Goal: Task Accomplishment & Management: Use online tool/utility

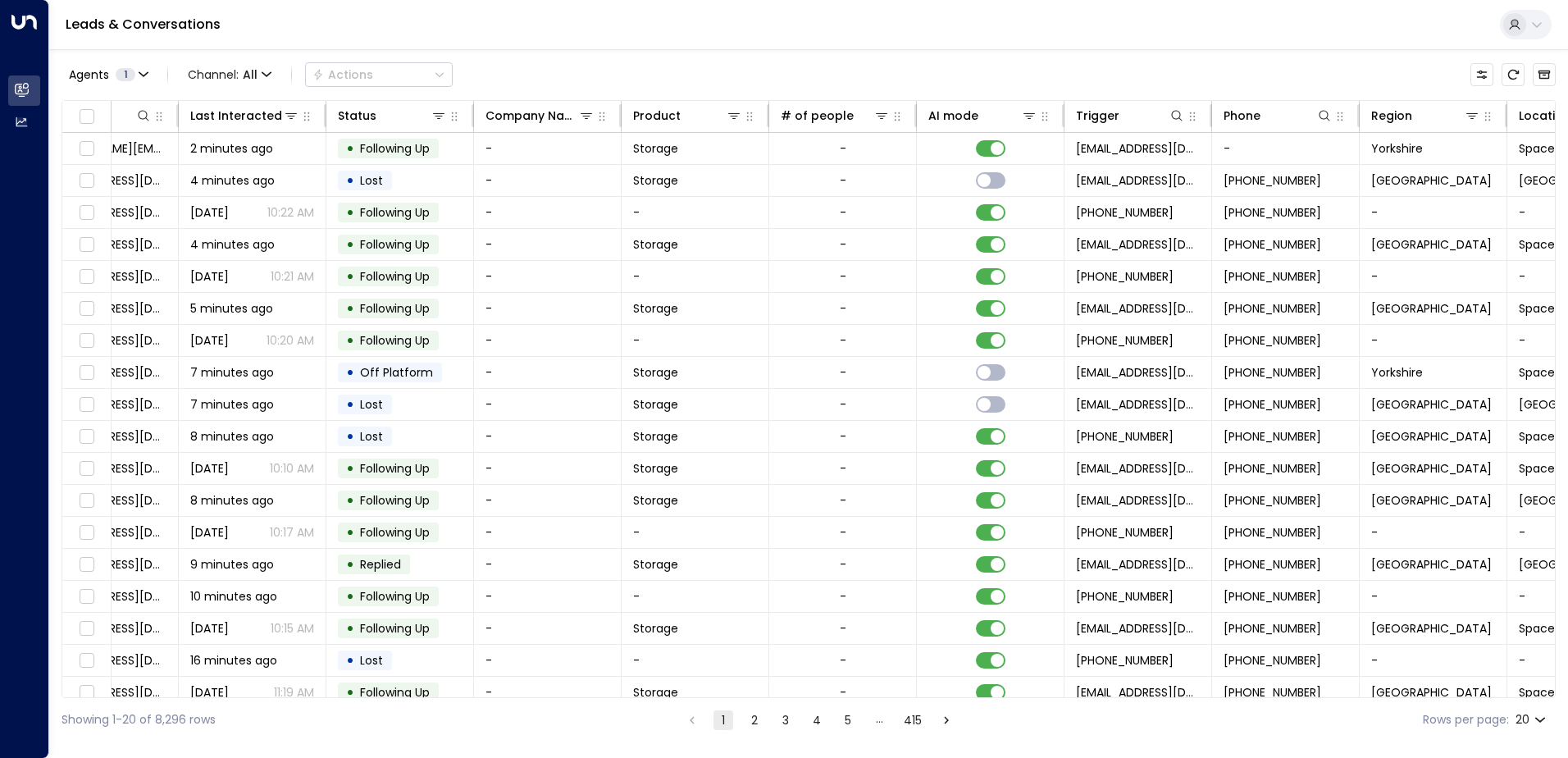
scroll to position [0, 335]
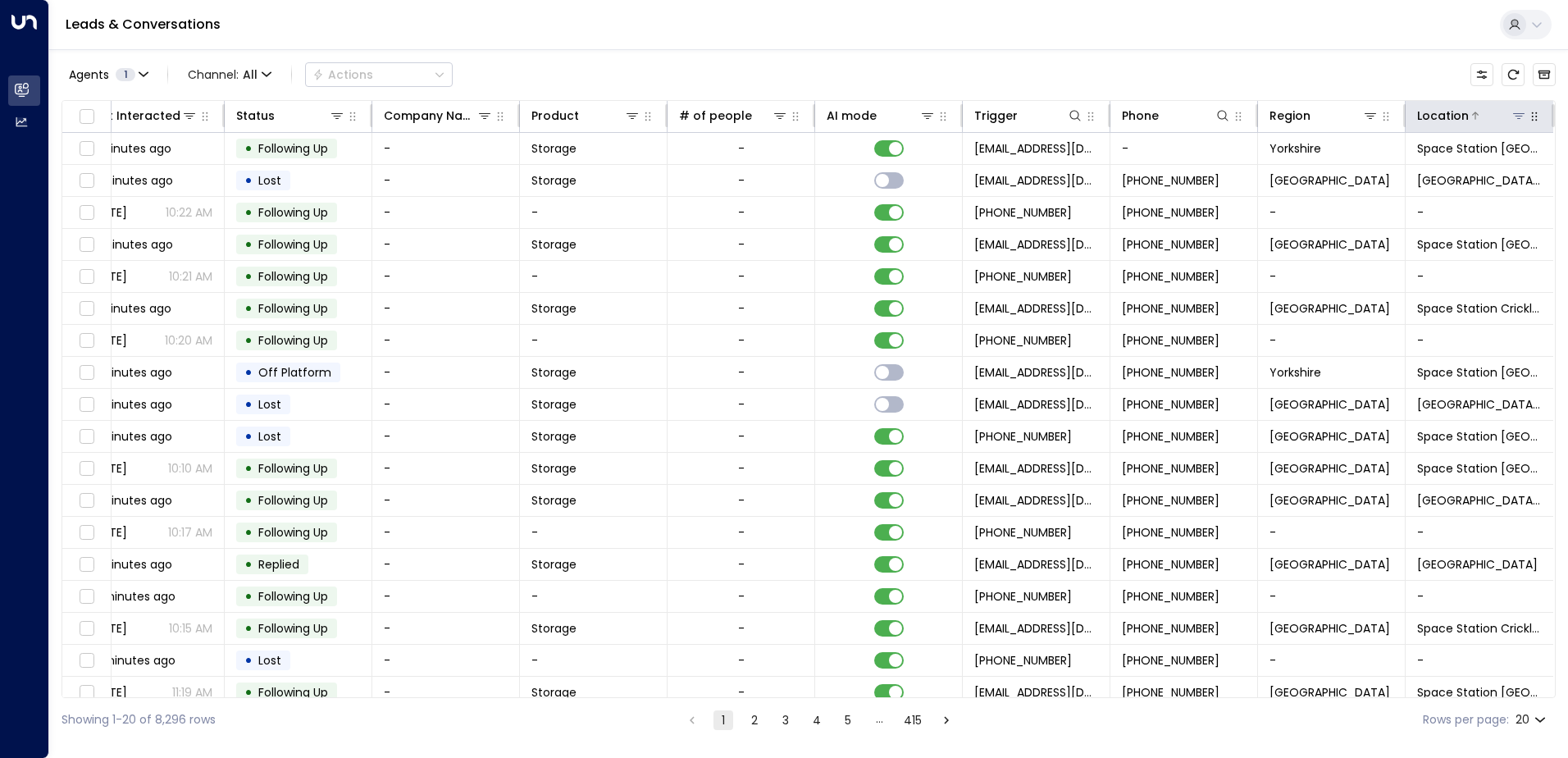
click at [1519, 111] on icon at bounding box center [1519, 116] width 13 height 13
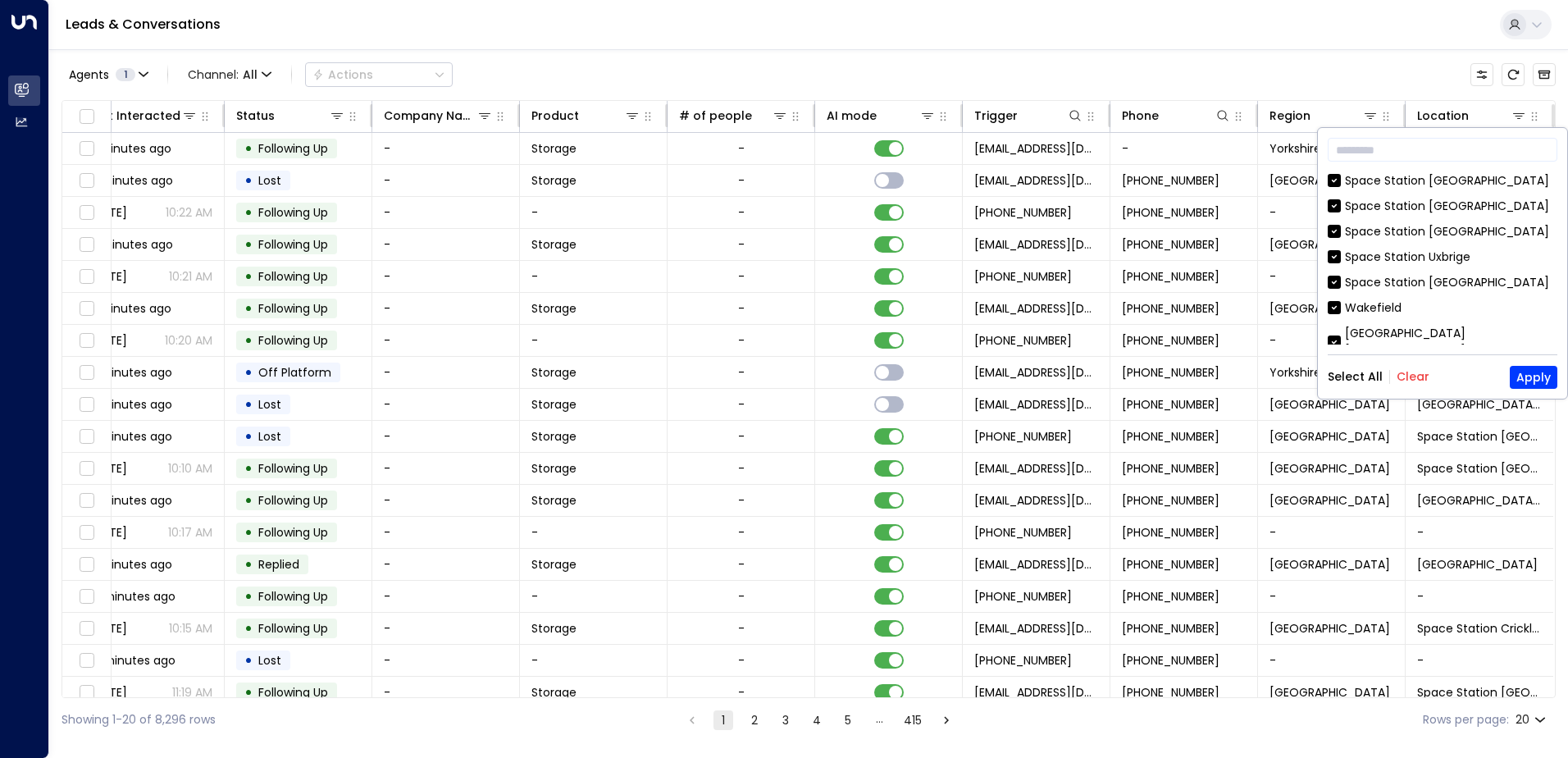
click at [1410, 380] on button "Clear" at bounding box center [1412, 377] width 33 height 13
click at [1529, 378] on button "Apply" at bounding box center [1533, 377] width 48 height 23
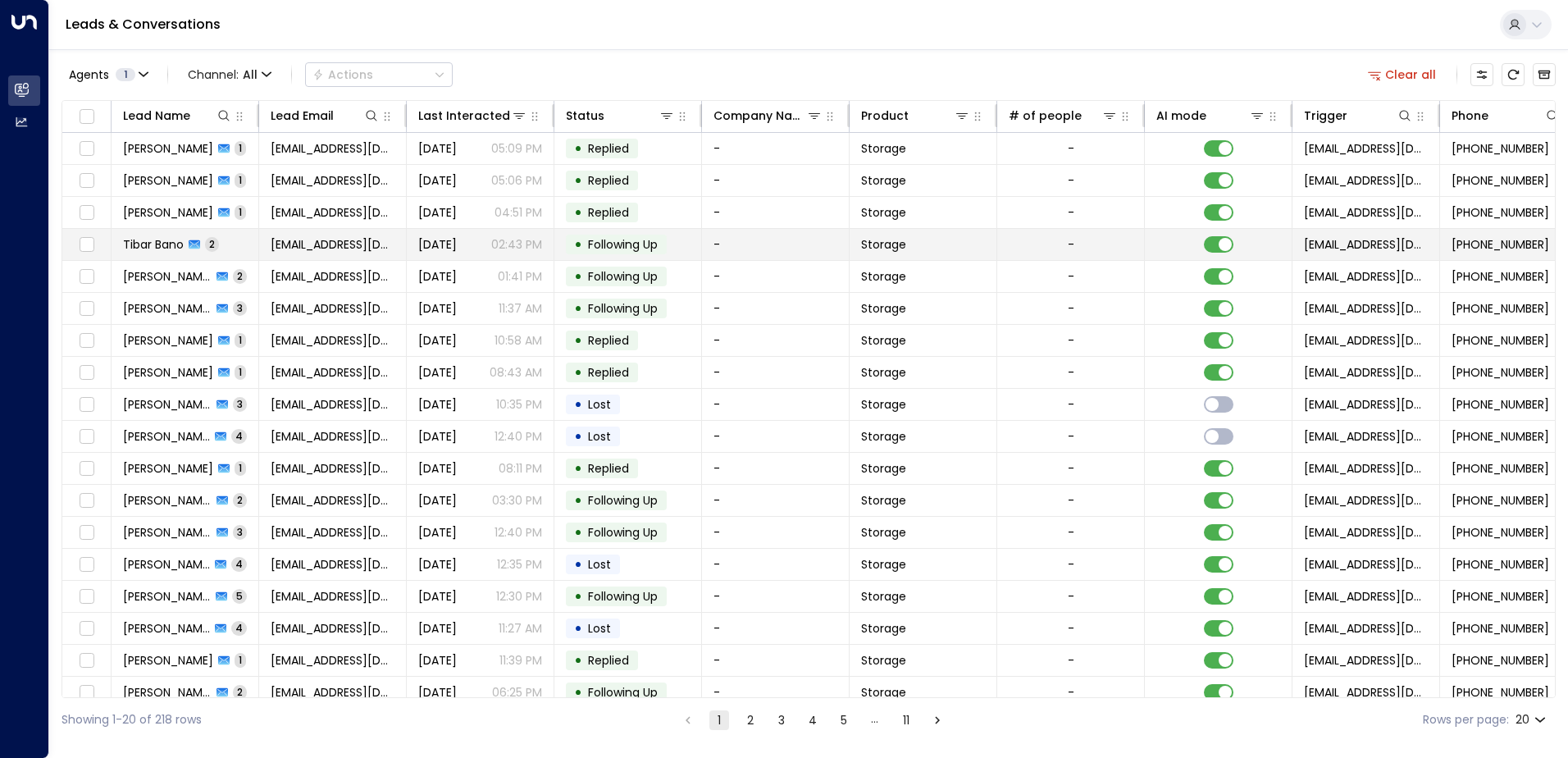
click at [150, 241] on span "Tibar Bano" at bounding box center [153, 244] width 61 height 17
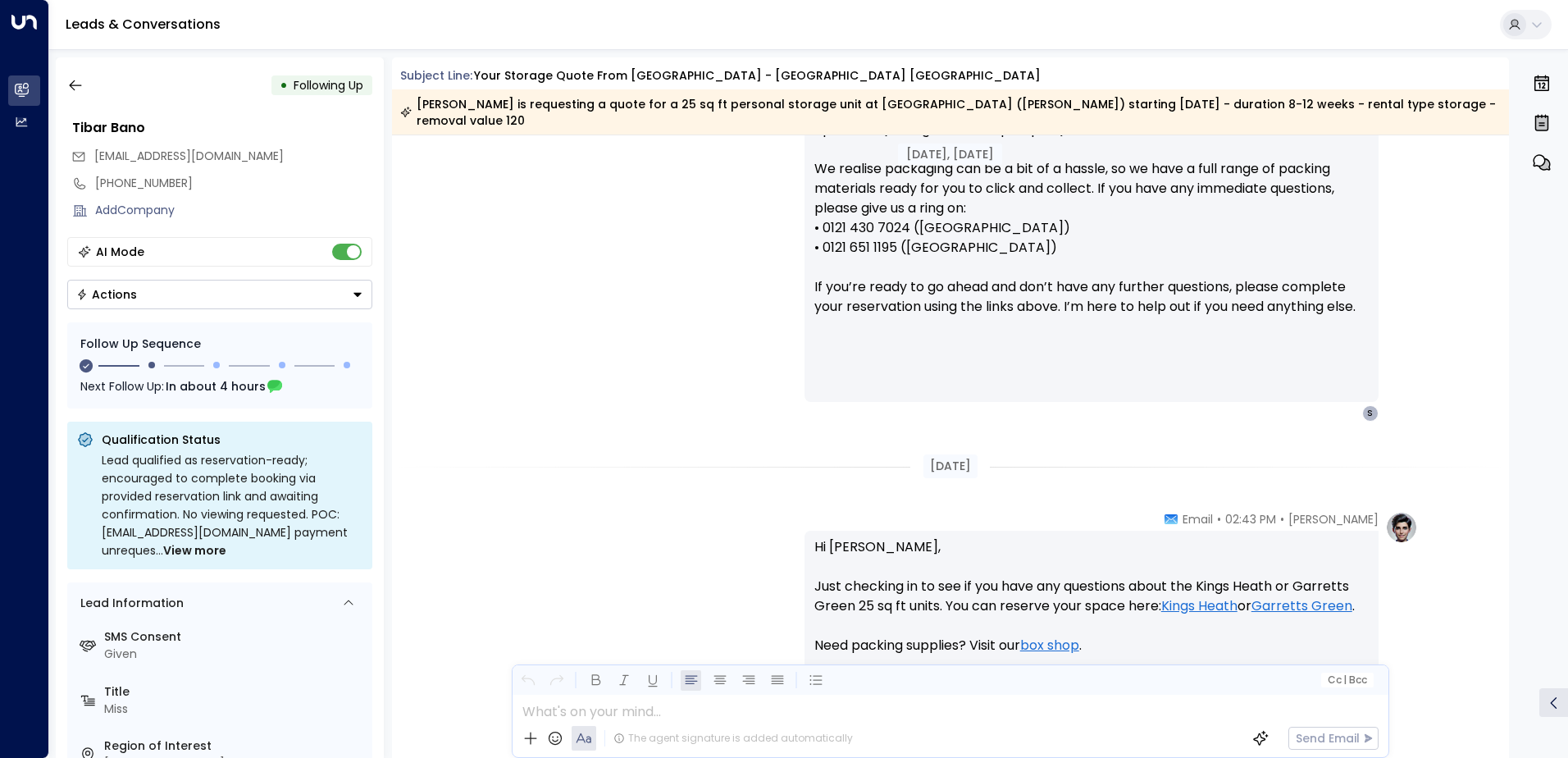
scroll to position [1029, 0]
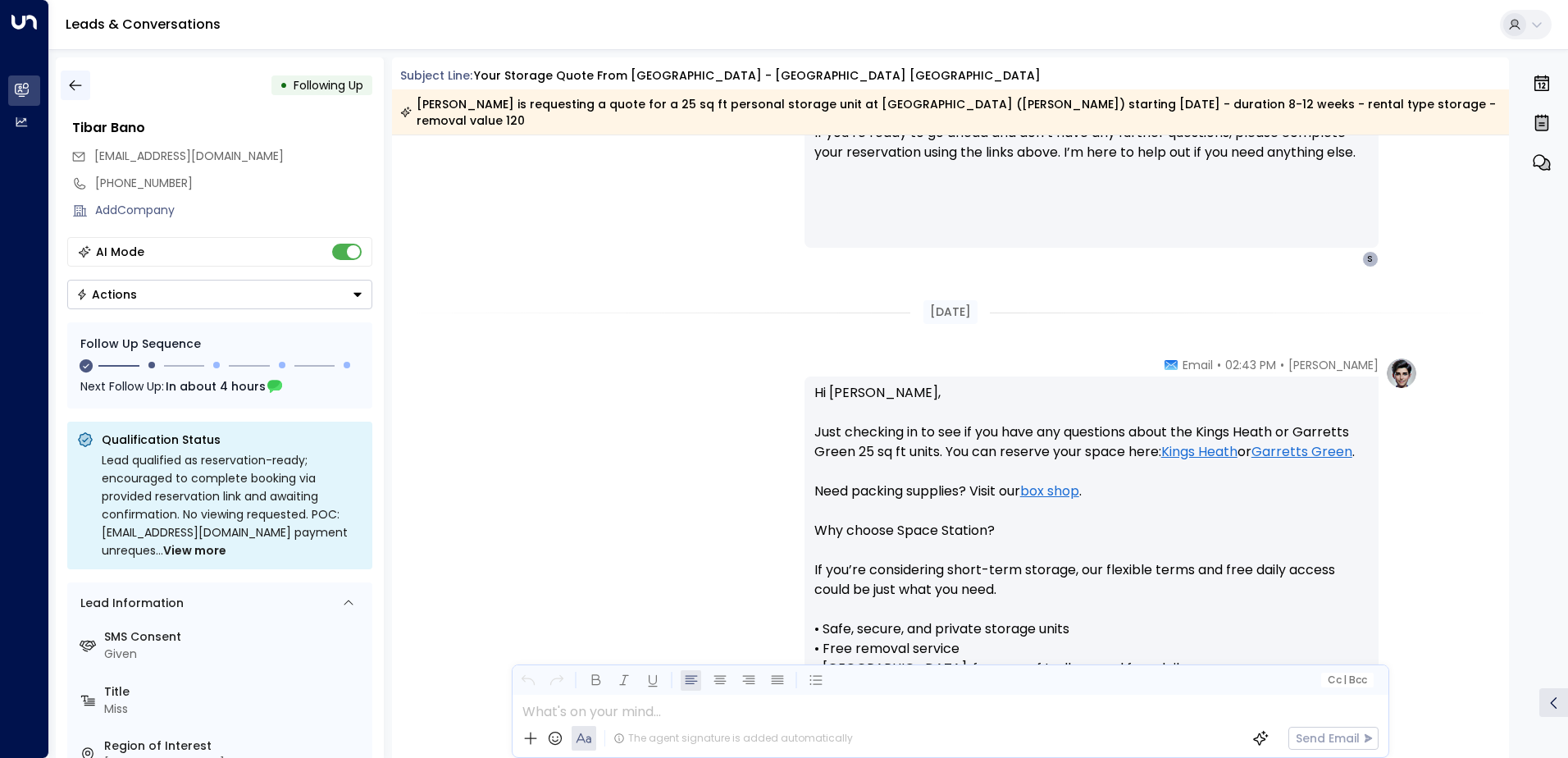
click at [70, 83] on icon "button" at bounding box center [76, 86] width 17 height 17
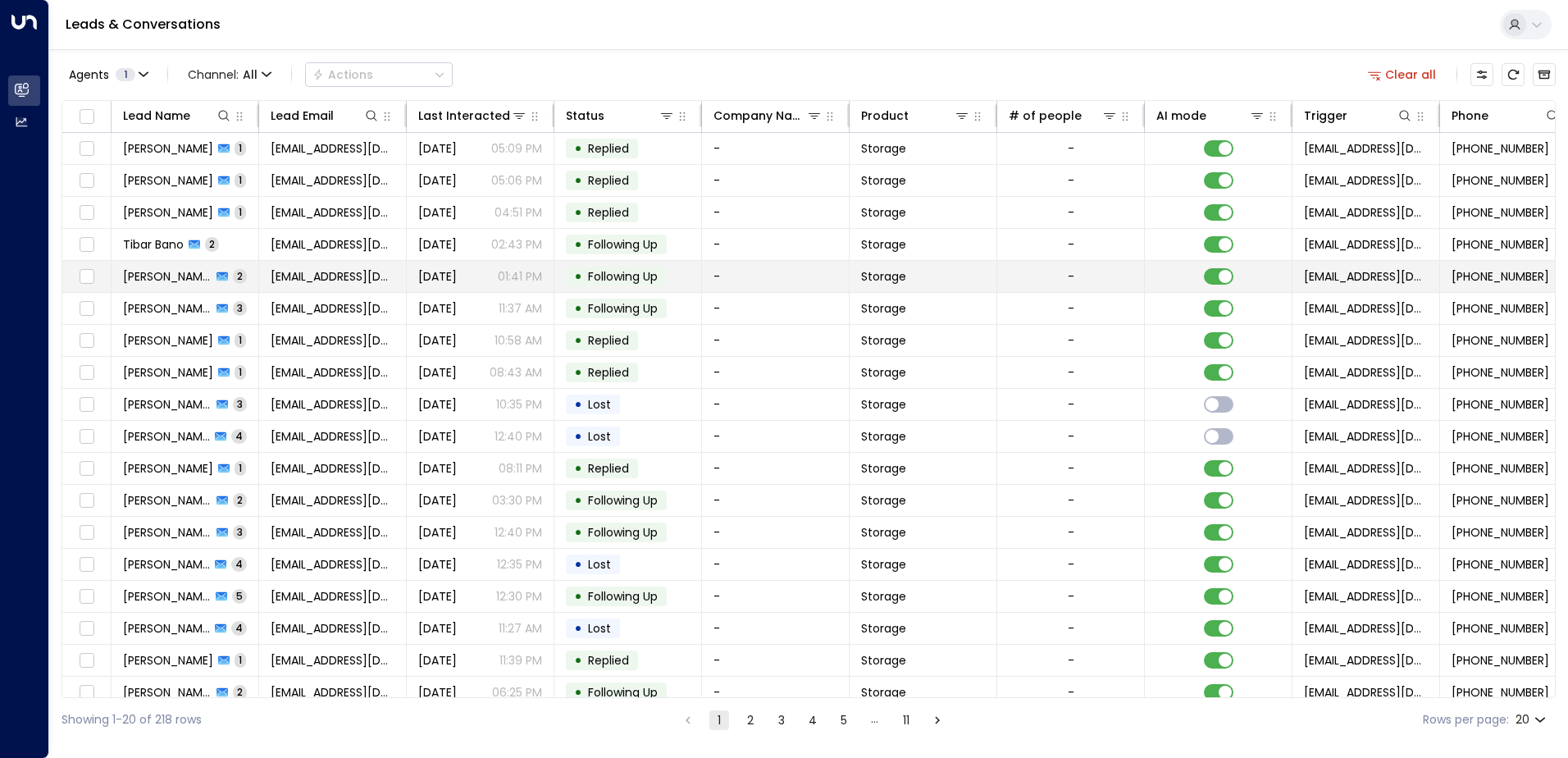
click at [163, 276] on span "[PERSON_NAME]" at bounding box center [167, 277] width 89 height 17
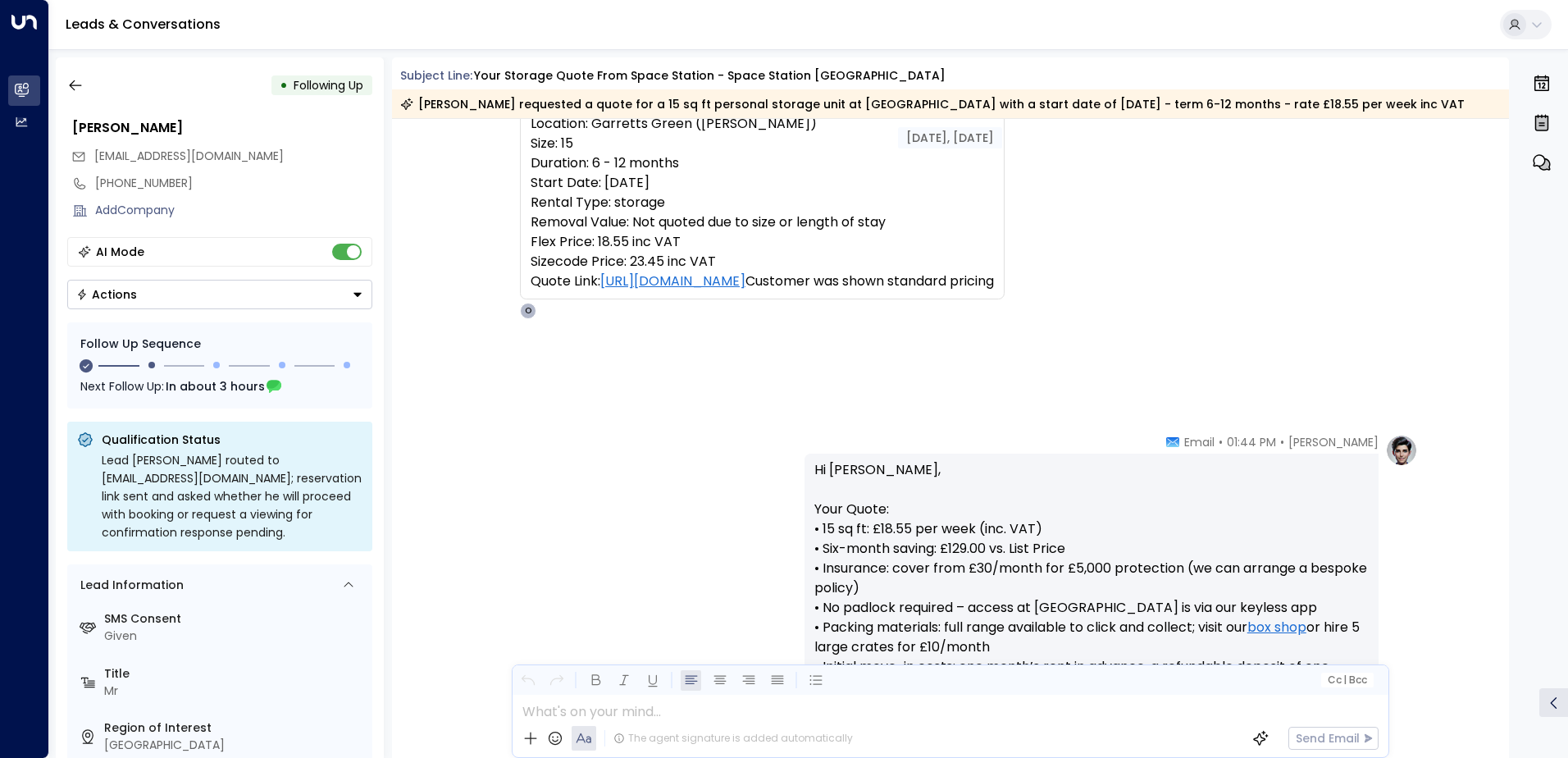
scroll to position [235, 0]
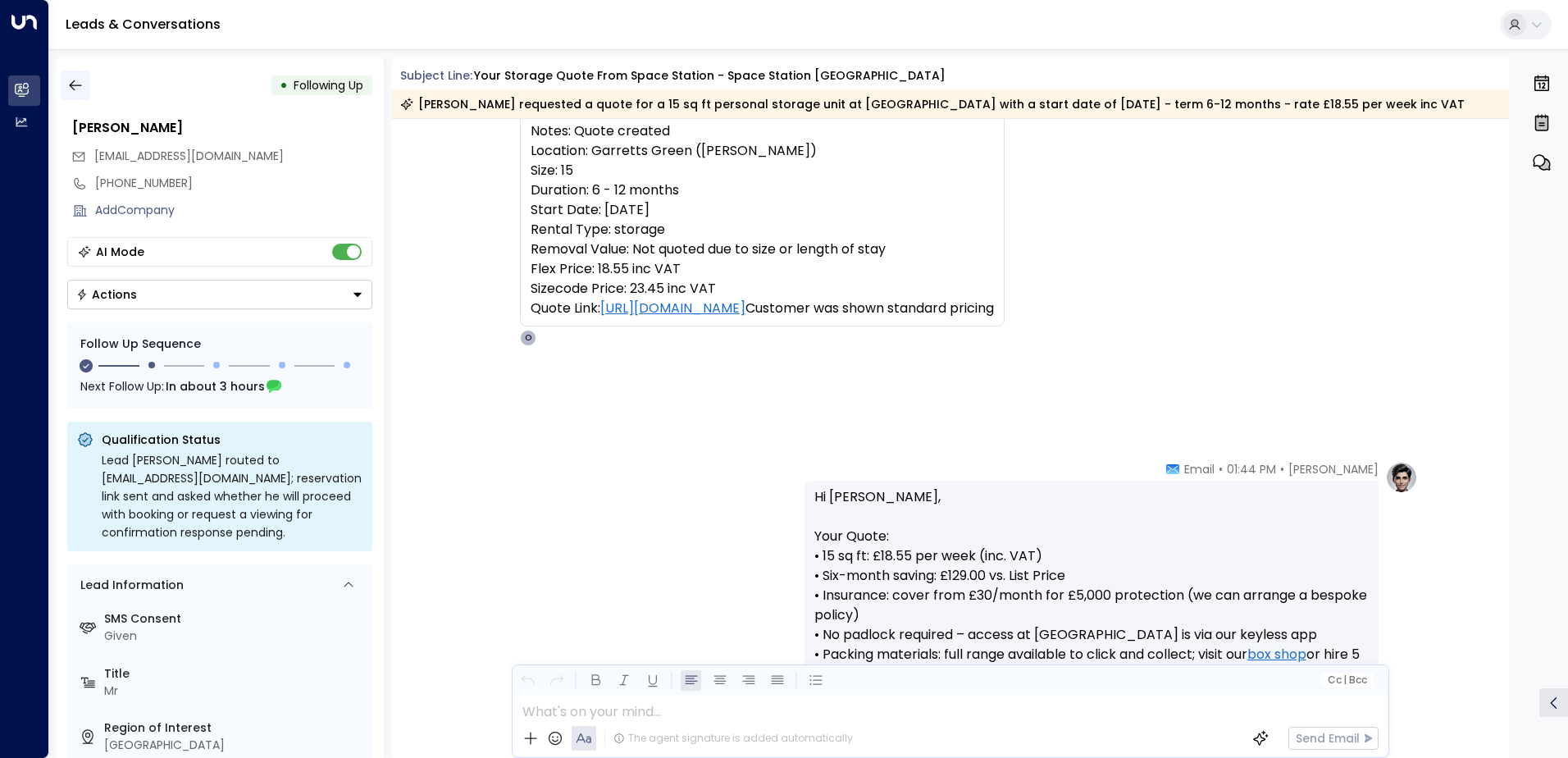
click at [72, 85] on icon "button" at bounding box center [75, 85] width 12 height 10
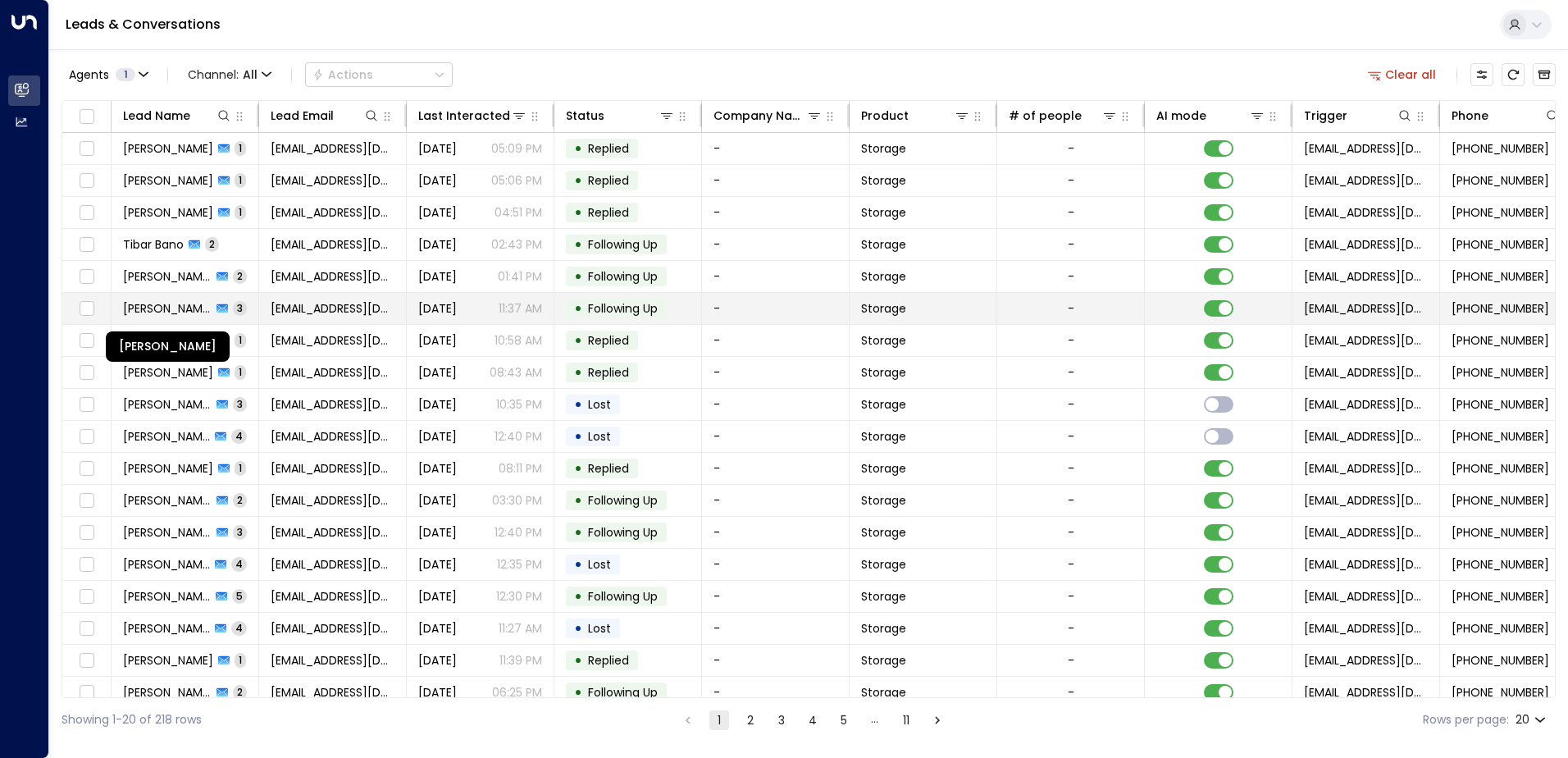
click at [177, 307] on span "[PERSON_NAME]" at bounding box center [167, 309] width 89 height 17
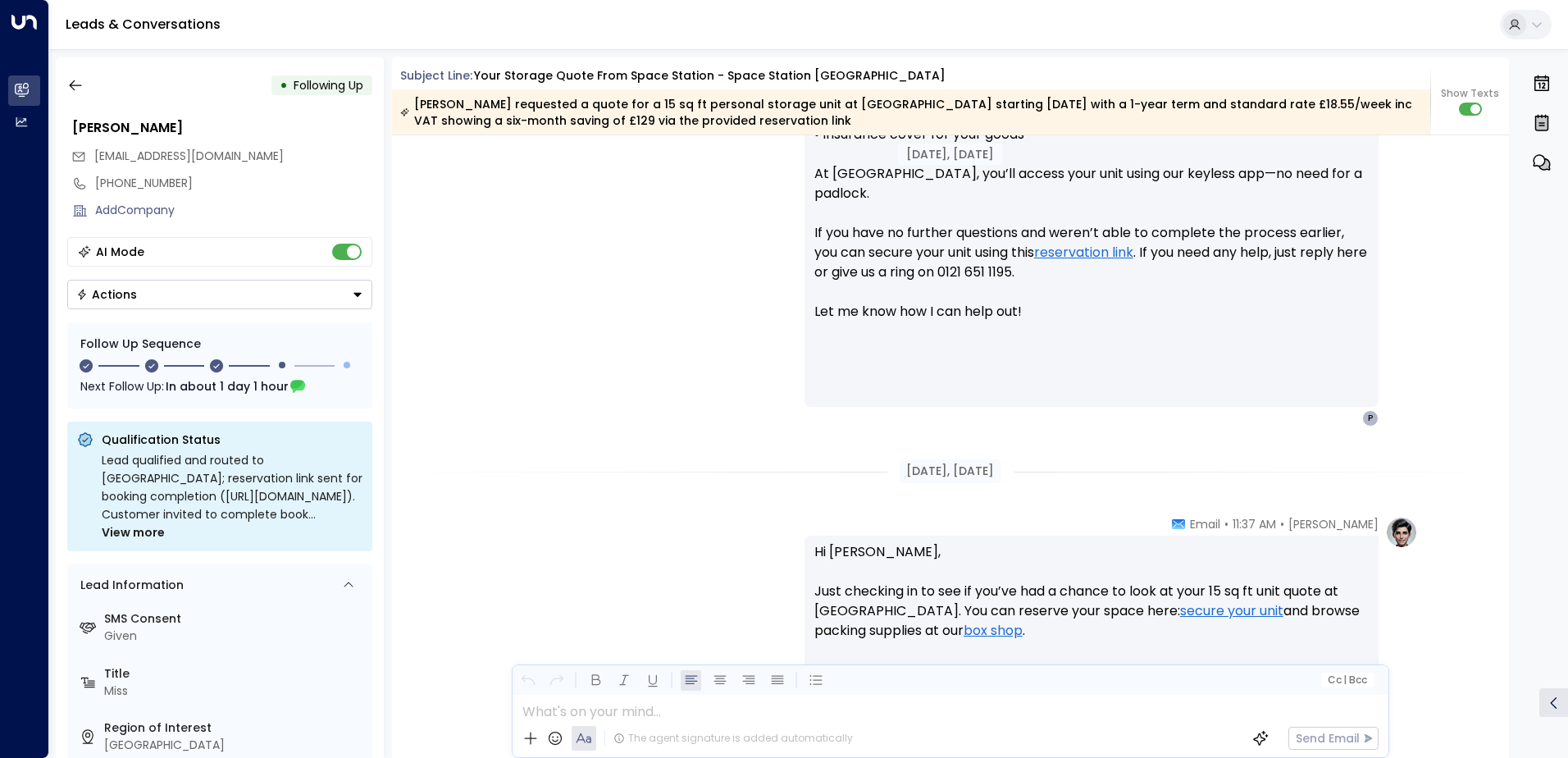
scroll to position [800, 0]
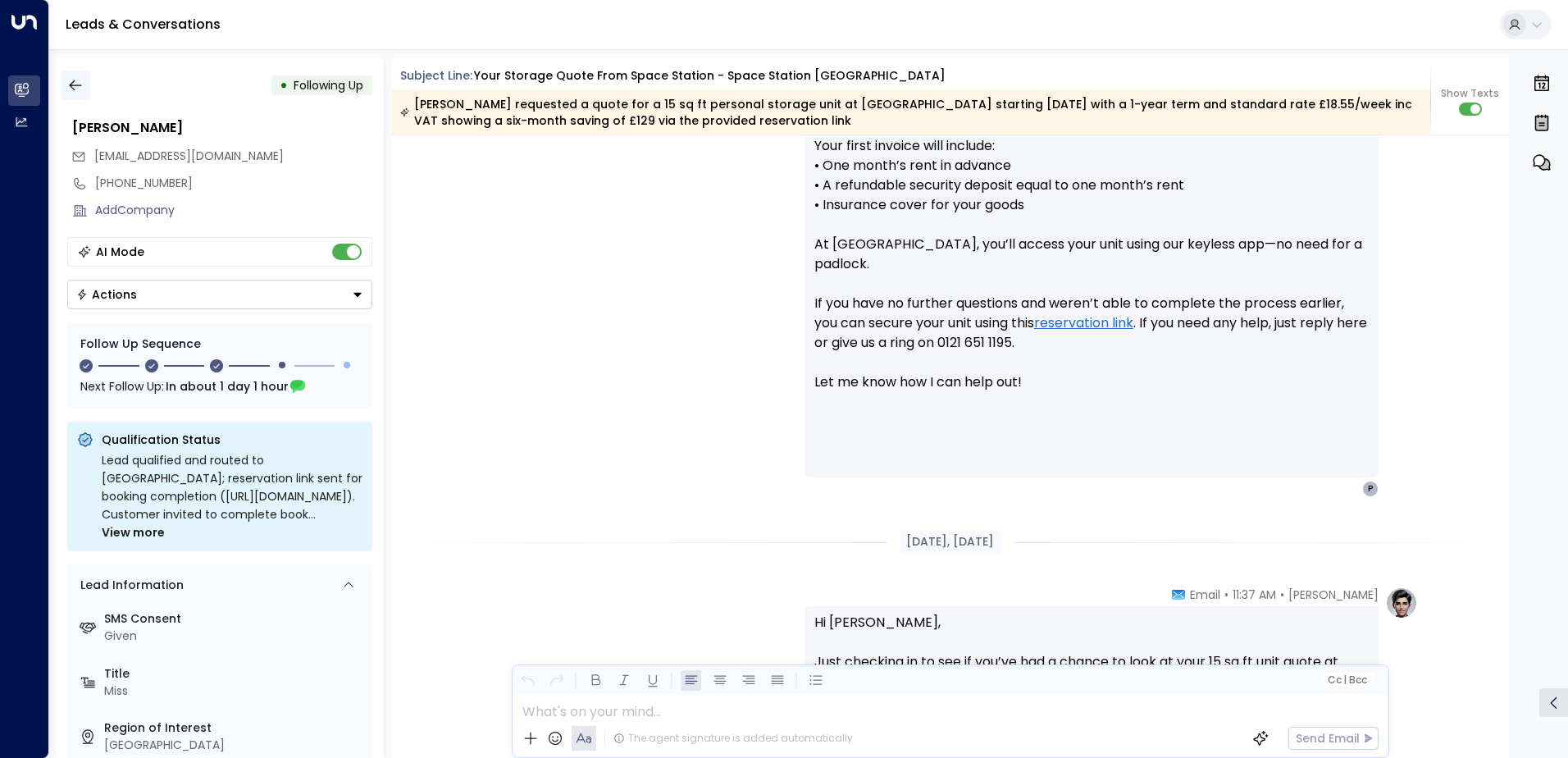
click at [74, 87] on icon "button" at bounding box center [76, 86] width 17 height 17
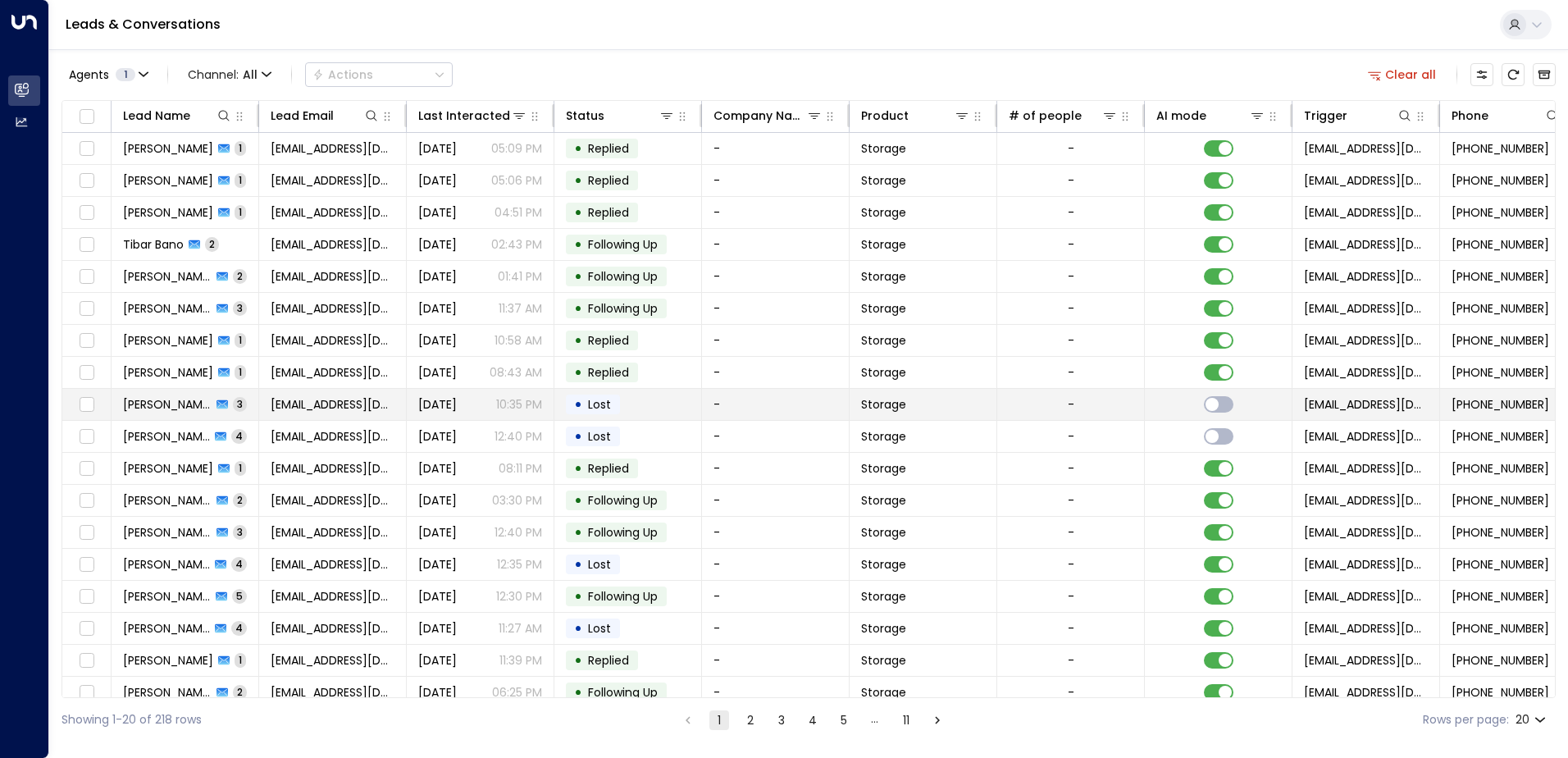
click at [178, 409] on span "[PERSON_NAME] Lock" at bounding box center [167, 405] width 89 height 17
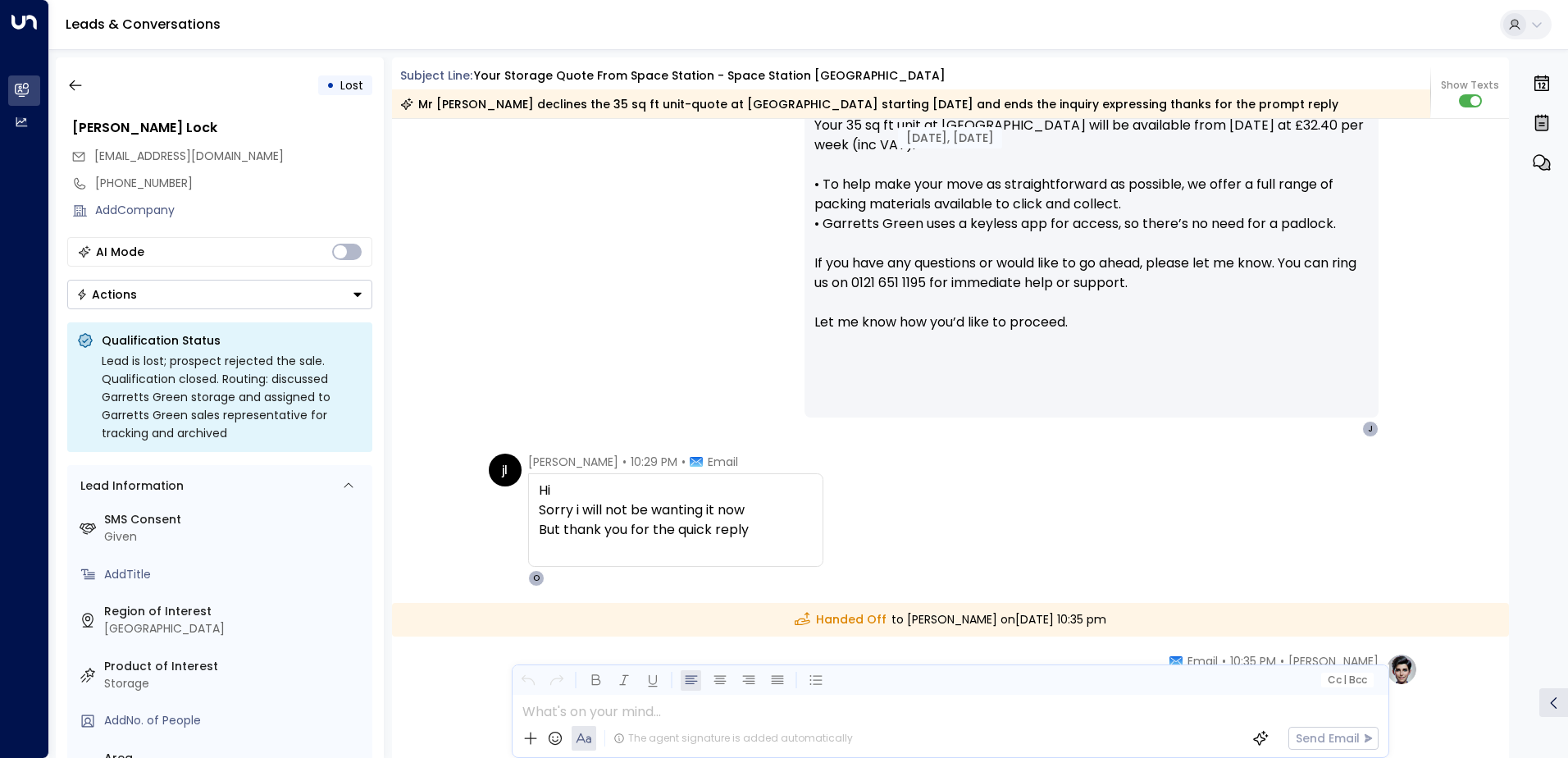
scroll to position [1771, 0]
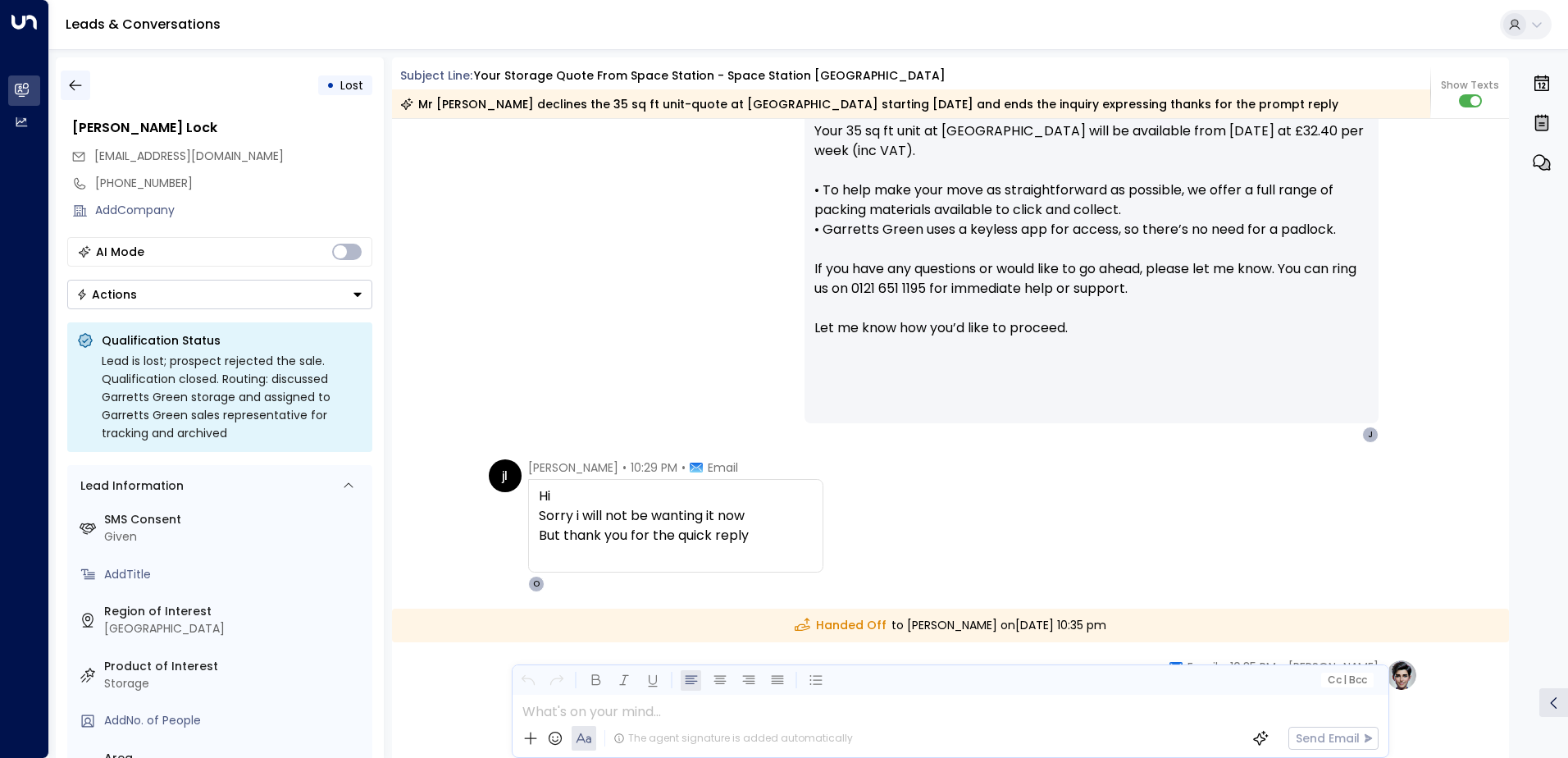
click at [77, 86] on icon "button" at bounding box center [76, 86] width 17 height 17
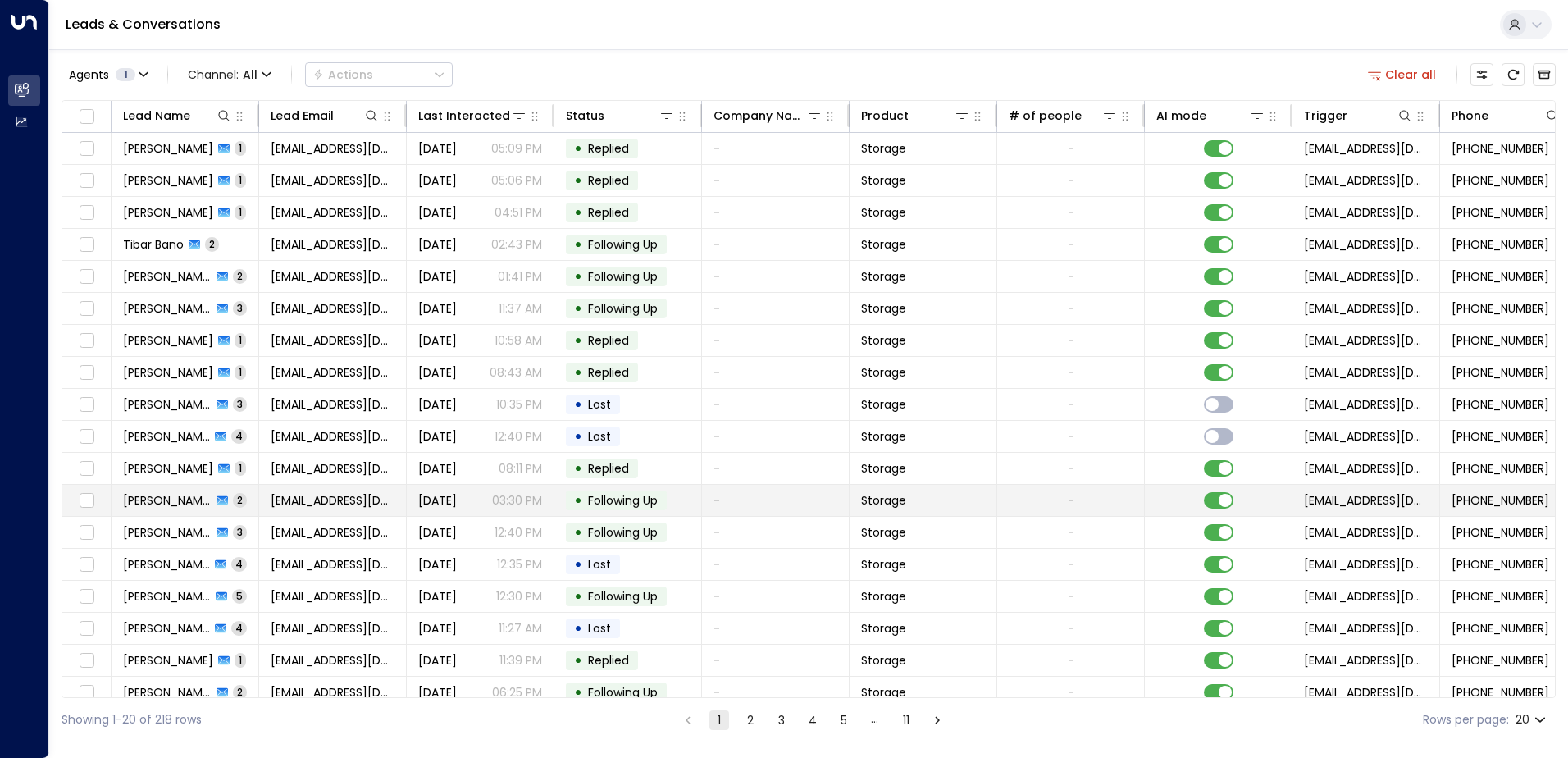
click at [174, 503] on span "[PERSON_NAME]" at bounding box center [167, 501] width 89 height 17
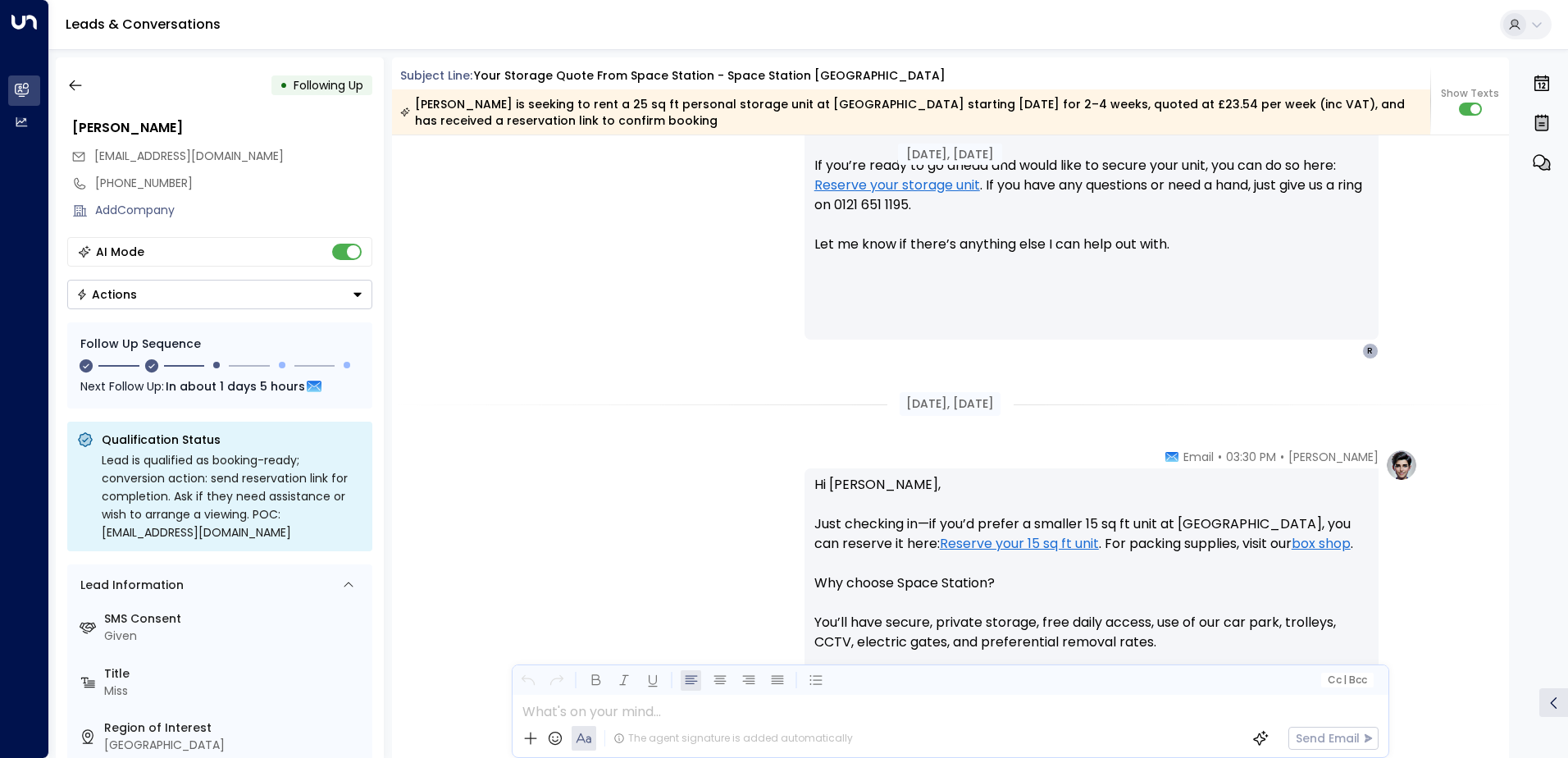
scroll to position [832, 0]
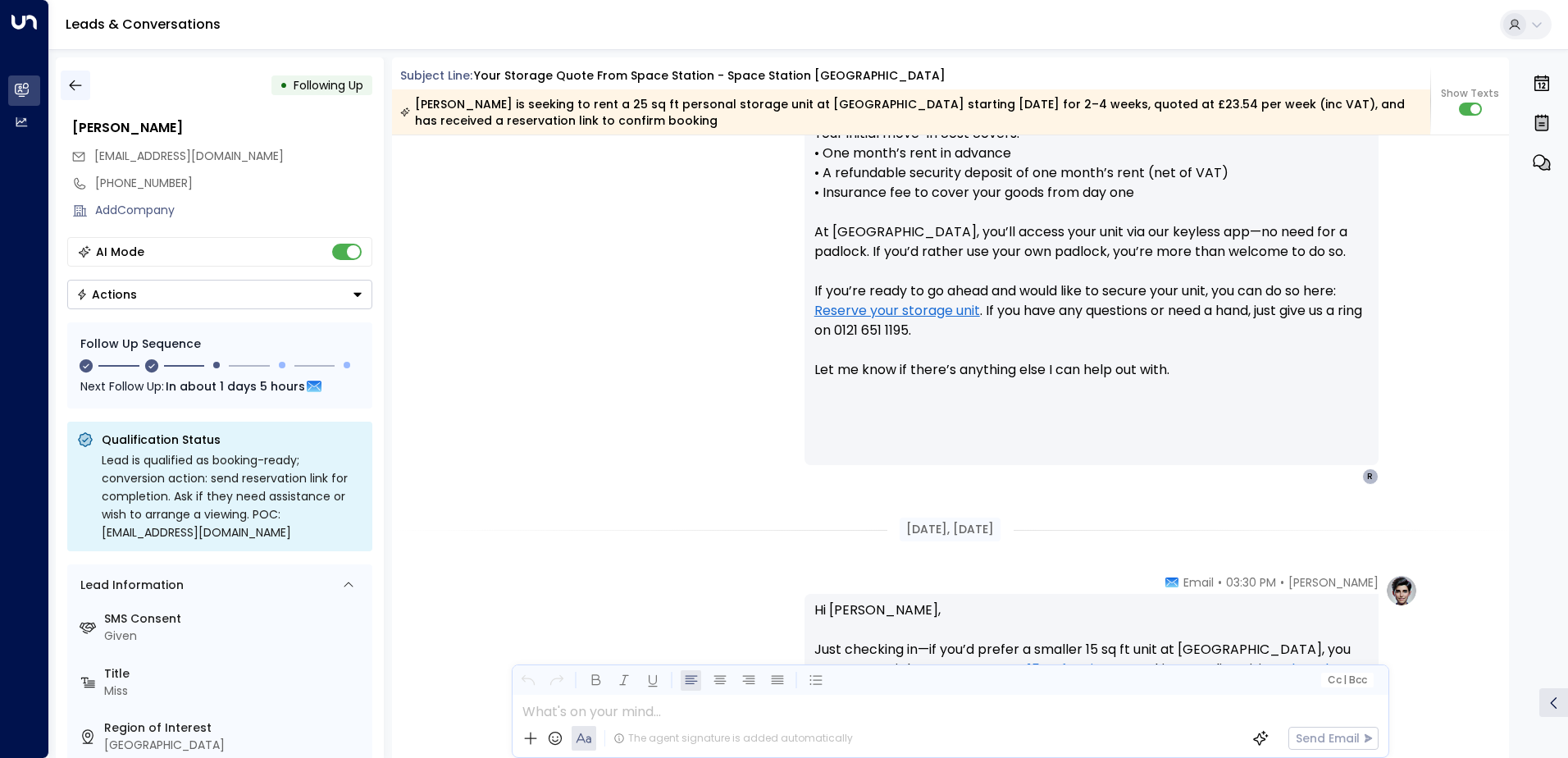
click at [78, 92] on icon "button" at bounding box center [76, 86] width 17 height 17
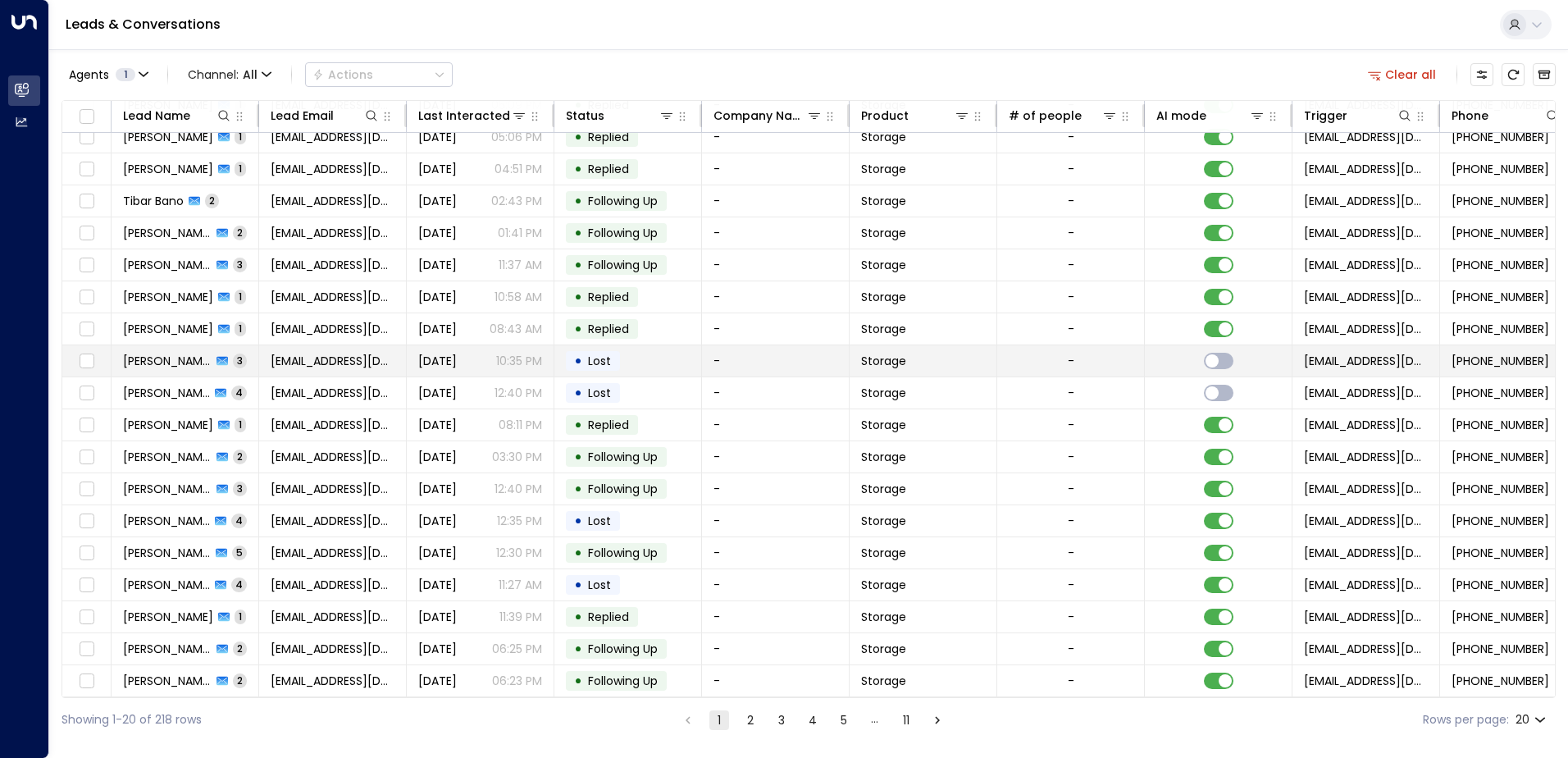
scroll to position [80, 0]
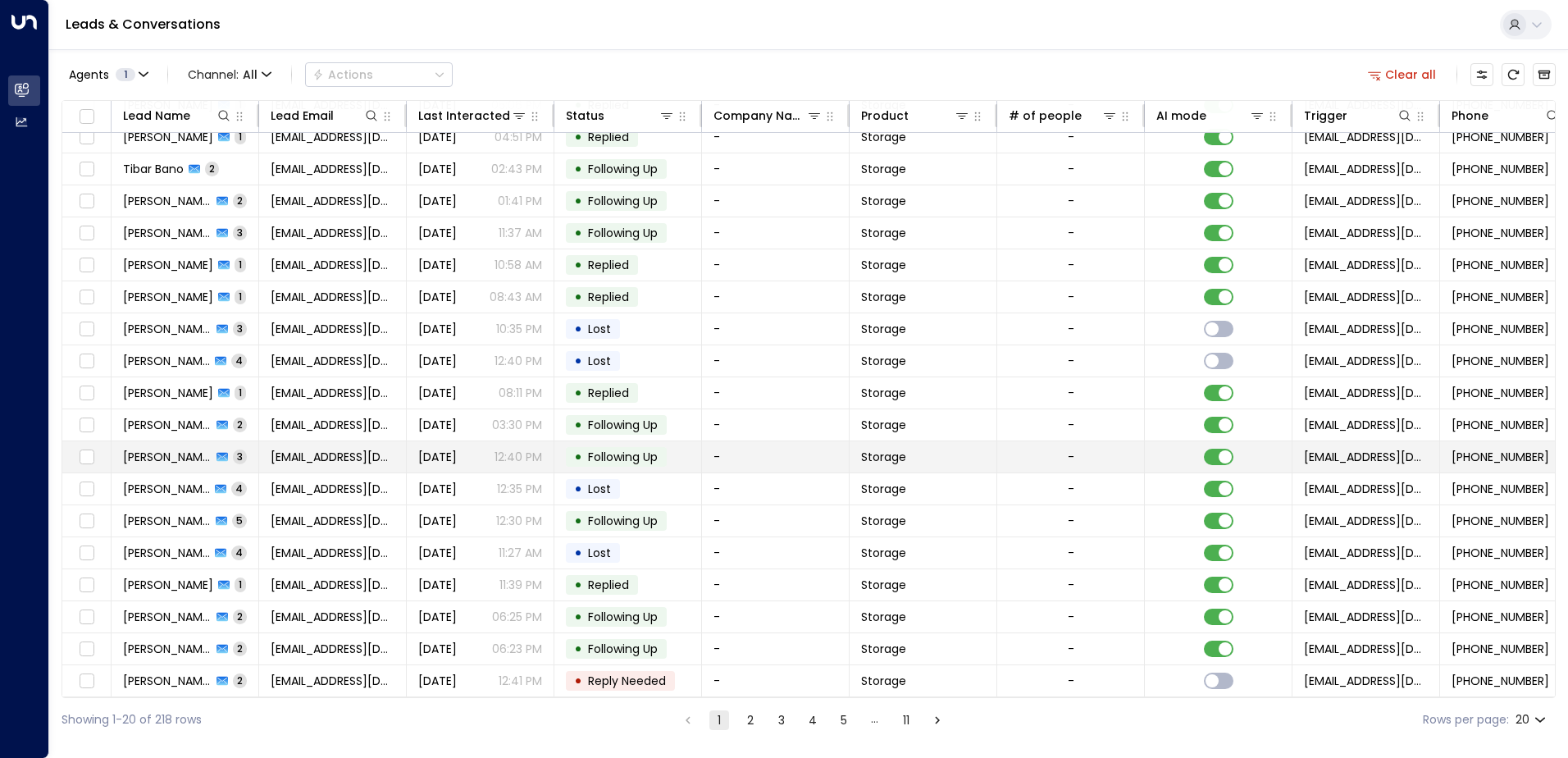
click at [167, 456] on span "[PERSON_NAME]" at bounding box center [167, 457] width 89 height 17
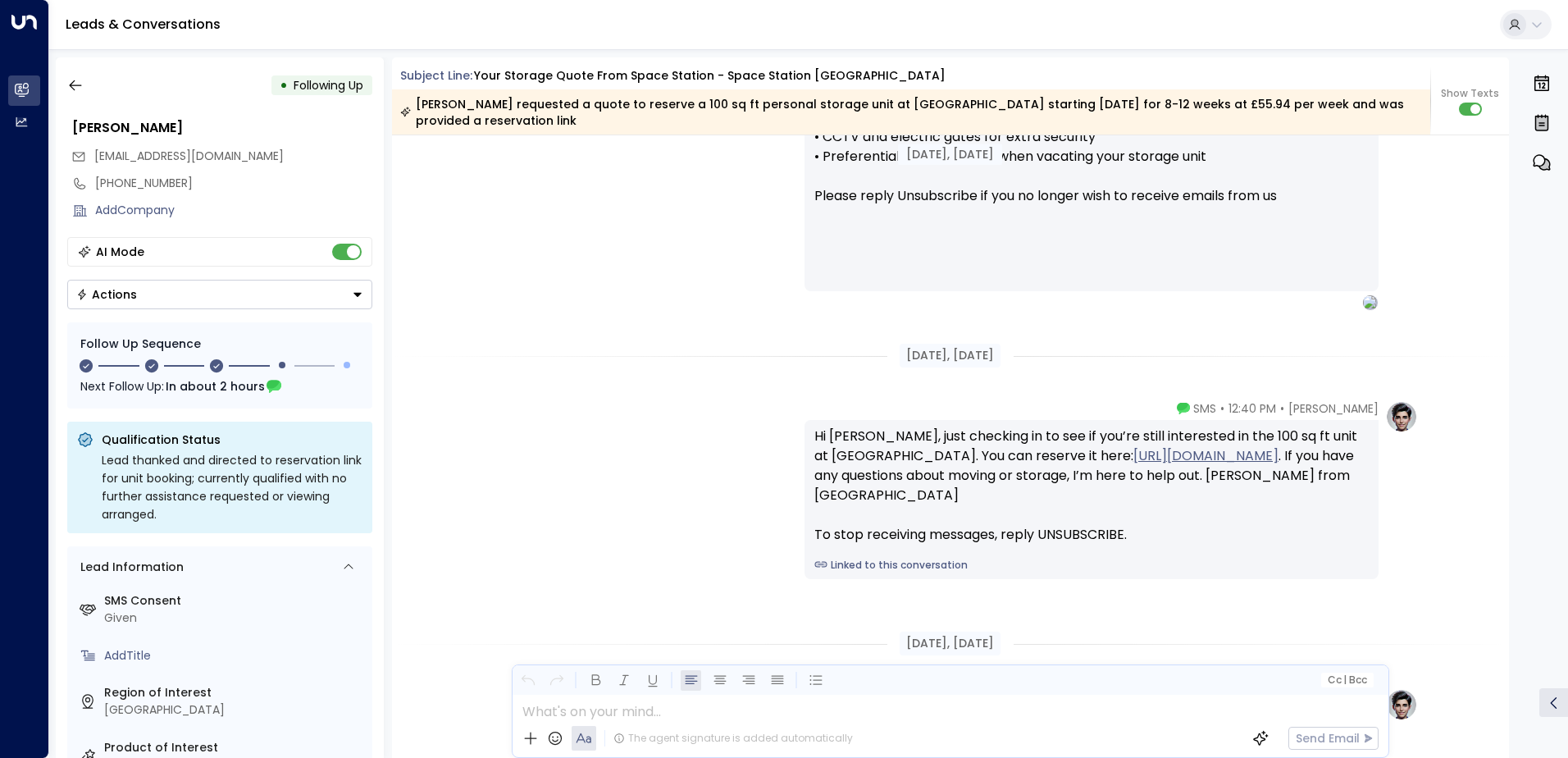
scroll to position [1429, 0]
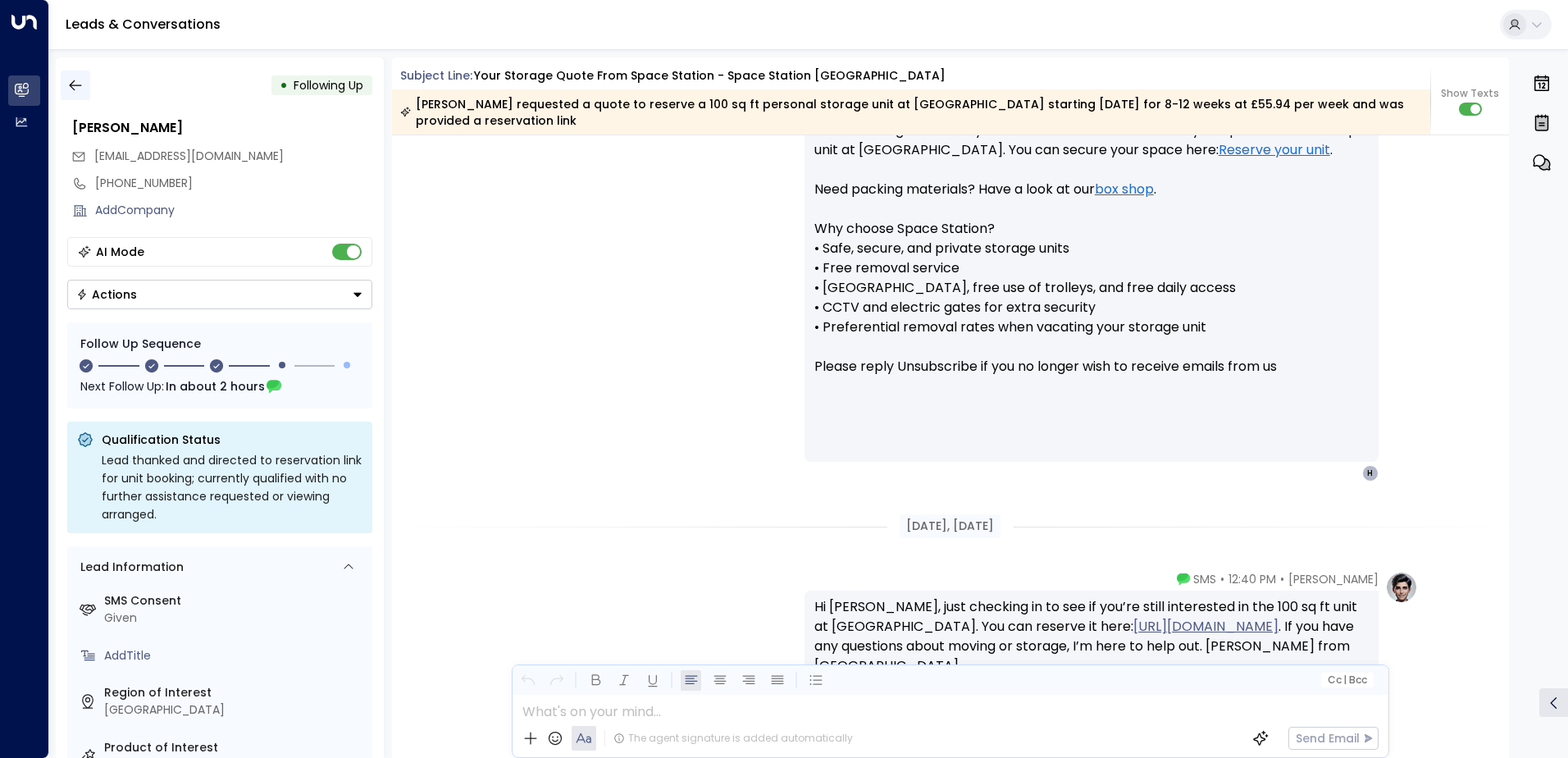
click at [70, 88] on button "button" at bounding box center [76, 86] width 30 height 30
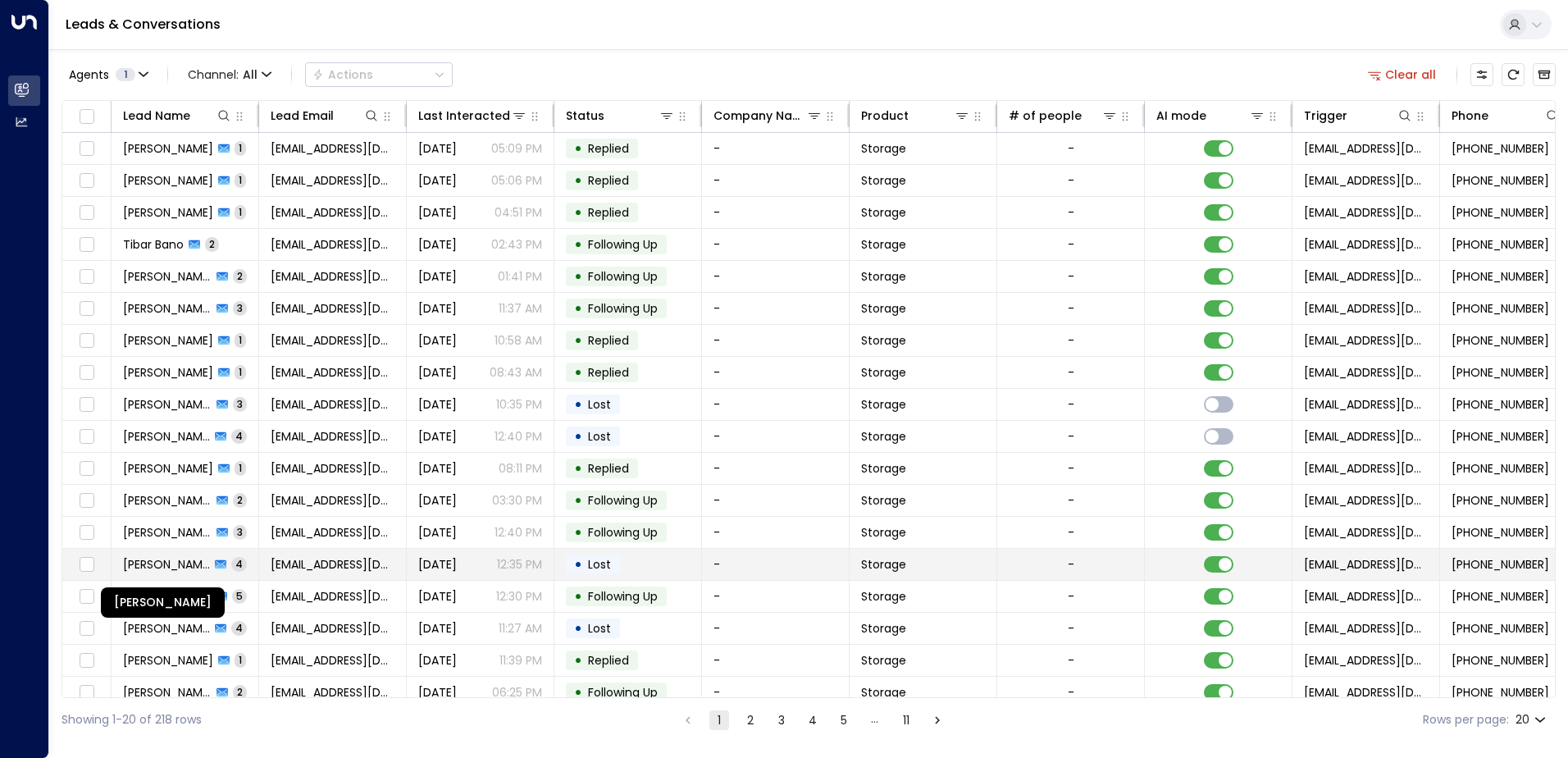
click at [158, 569] on span "[PERSON_NAME]" at bounding box center [166, 564] width 87 height 17
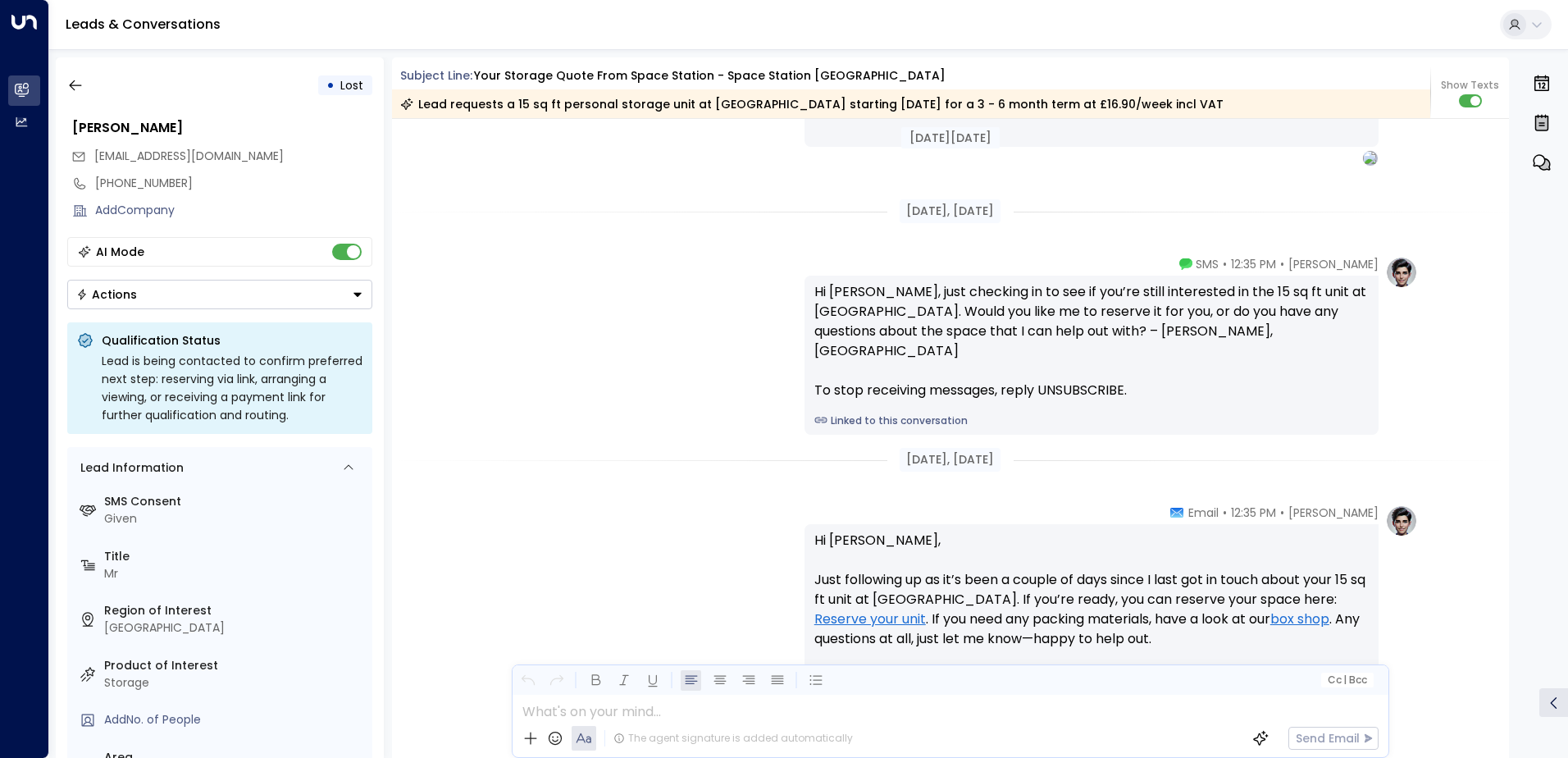
scroll to position [1731, 0]
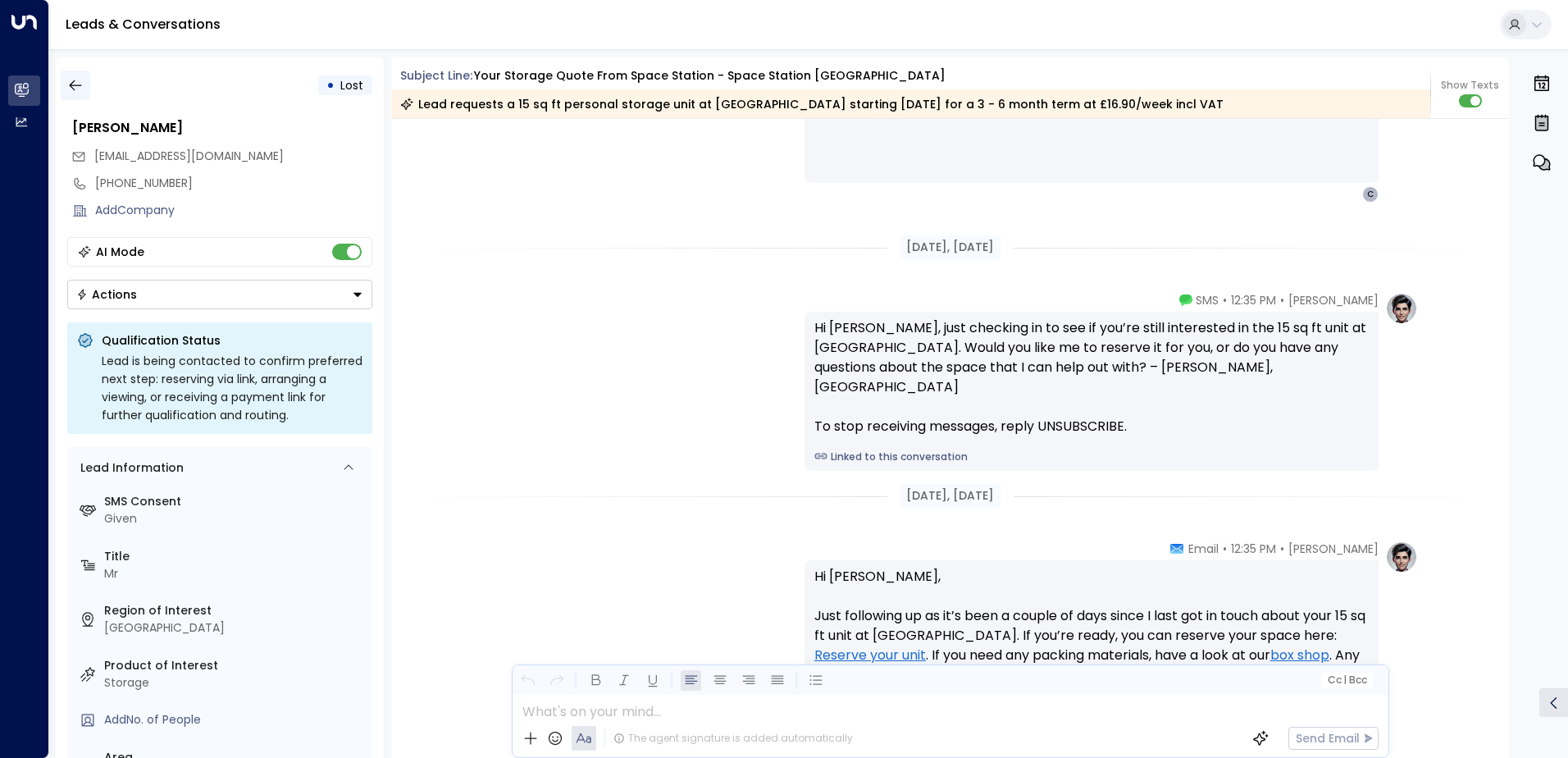
click at [77, 90] on icon "button" at bounding box center [76, 86] width 17 height 17
